Goal: Transaction & Acquisition: Purchase product/service

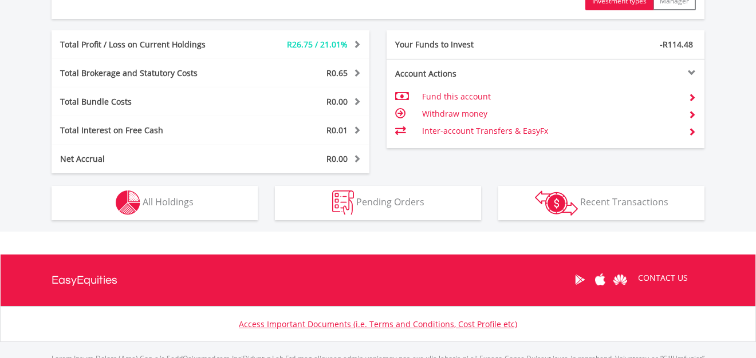
scroll to position [573, 0]
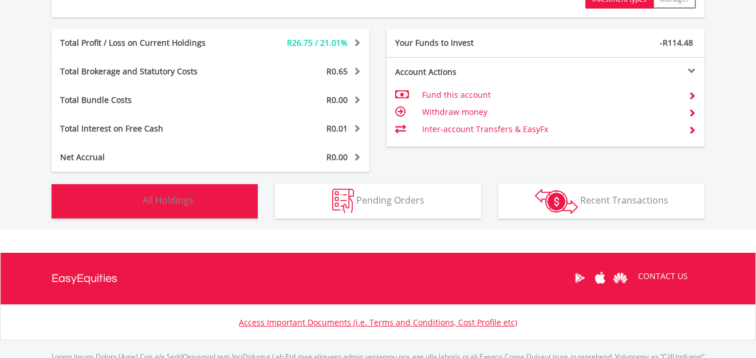
click at [219, 206] on button "Holdings All Holdings" at bounding box center [155, 201] width 206 height 34
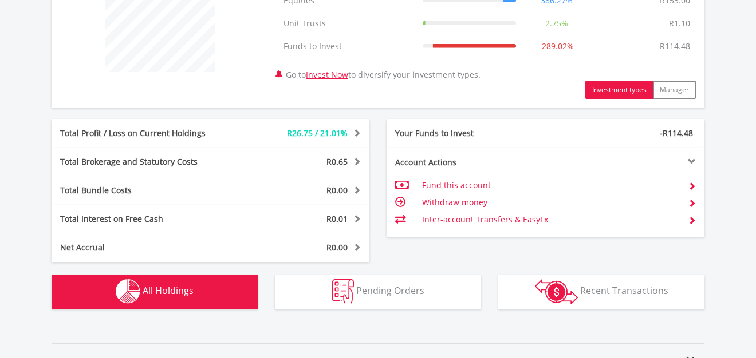
scroll to position [425, 0]
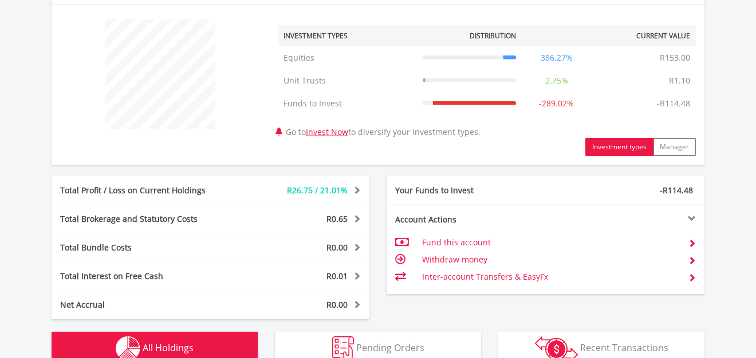
click at [302, 191] on span "R26.75 / 21.01%" at bounding box center [317, 190] width 61 height 11
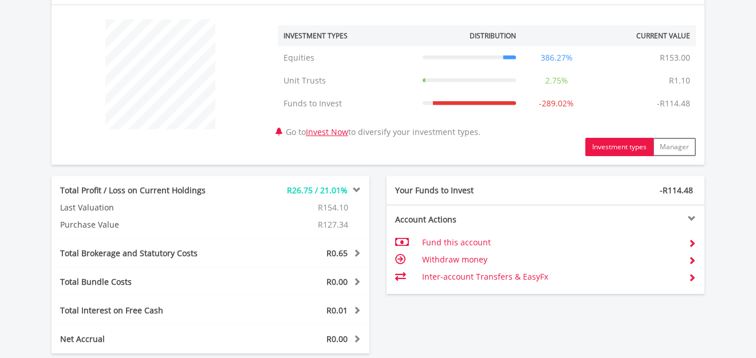
click at [357, 191] on span at bounding box center [355, 190] width 11 height 8
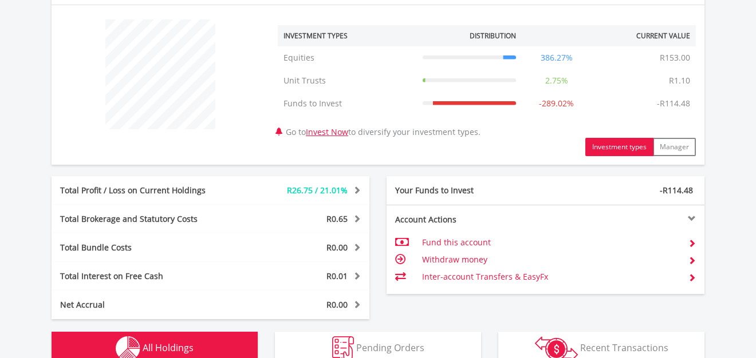
click at [357, 191] on span at bounding box center [355, 190] width 11 height 8
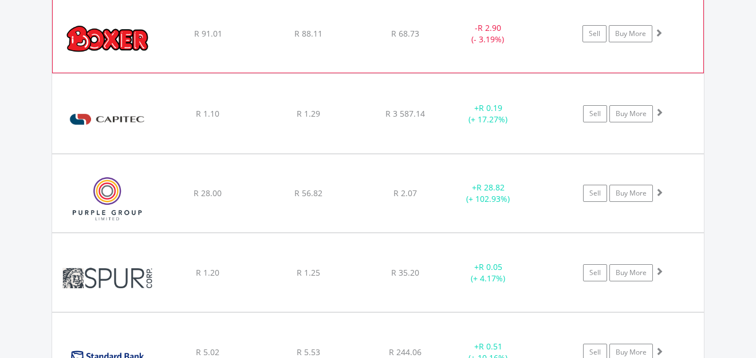
scroll to position [933, 0]
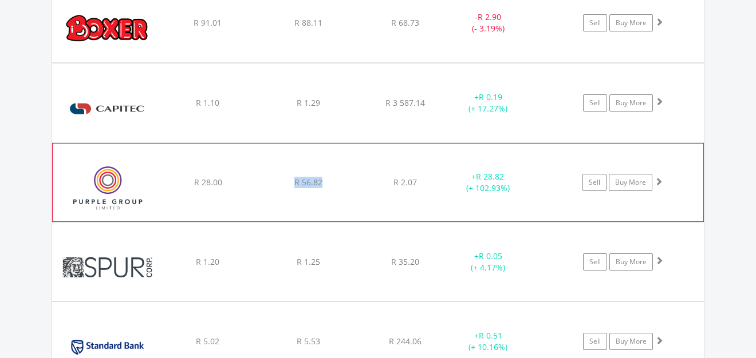
drag, startPoint x: 330, startPoint y: 184, endPoint x: 288, endPoint y: 186, distance: 41.8
click at [289, 185] on div "R 56.82" at bounding box center [307, 182] width 97 height 11
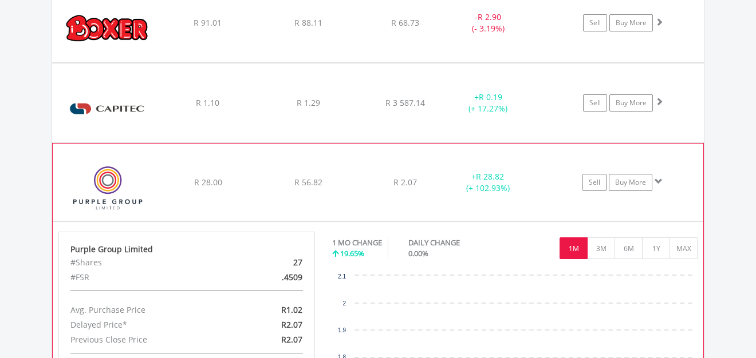
drag, startPoint x: 288, startPoint y: 186, endPoint x: 216, endPoint y: 199, distance: 72.9
click at [216, 199] on div "﻿ Purple Group Limited R 28.00 R 56.82 R 2.07 + R 28.82 (+ 102.93%) Sell Buy Mo…" at bounding box center [378, 183] width 650 height 78
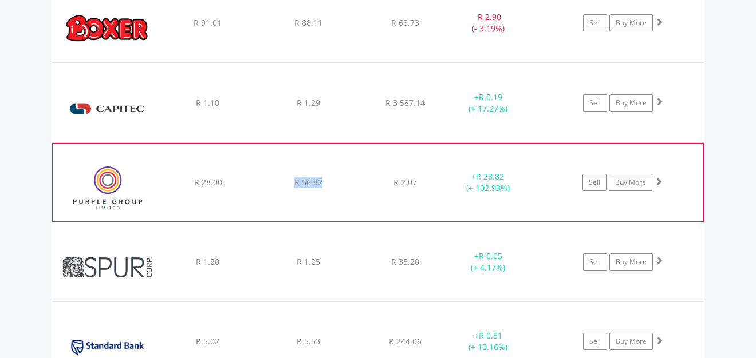
drag, startPoint x: 328, startPoint y: 184, endPoint x: 283, endPoint y: 184, distance: 44.7
click at [283, 184] on div "R 56.82" at bounding box center [307, 182] width 97 height 11
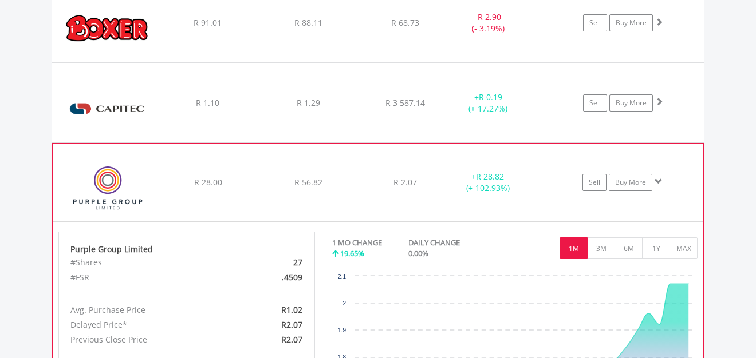
click at [658, 181] on div "Sell Buy More" at bounding box center [628, 182] width 149 height 17
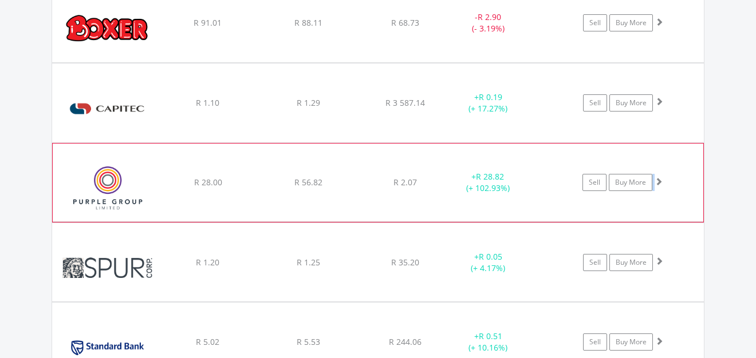
click at [660, 182] on span at bounding box center [658, 182] width 8 height 8
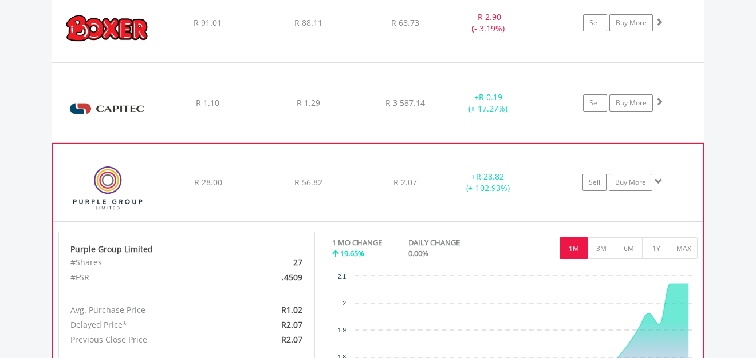
click at [502, 179] on span "R 28.82" at bounding box center [490, 176] width 28 height 11
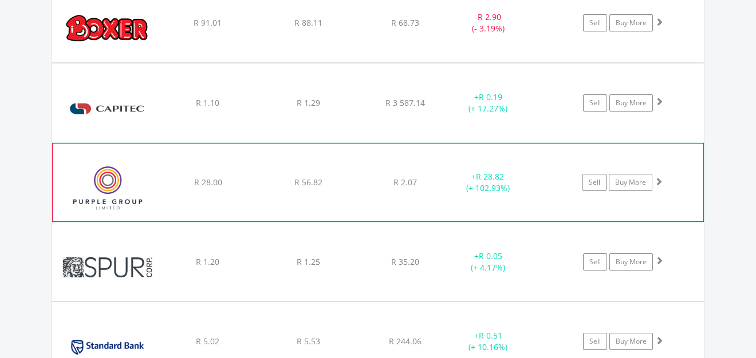
click at [490, 177] on span "R 28.82" at bounding box center [490, 176] width 28 height 11
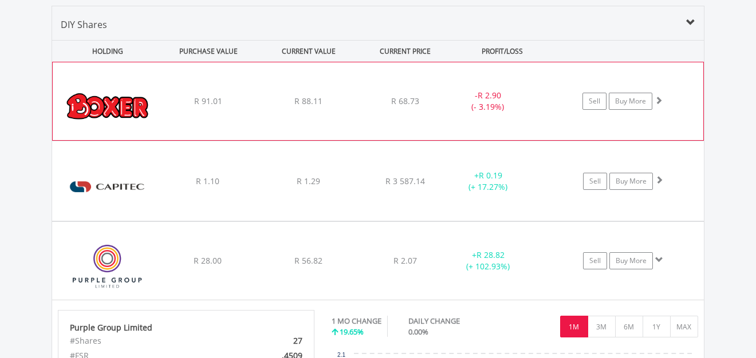
scroll to position [831, 0]
